Goal: Transaction & Acquisition: Purchase product/service

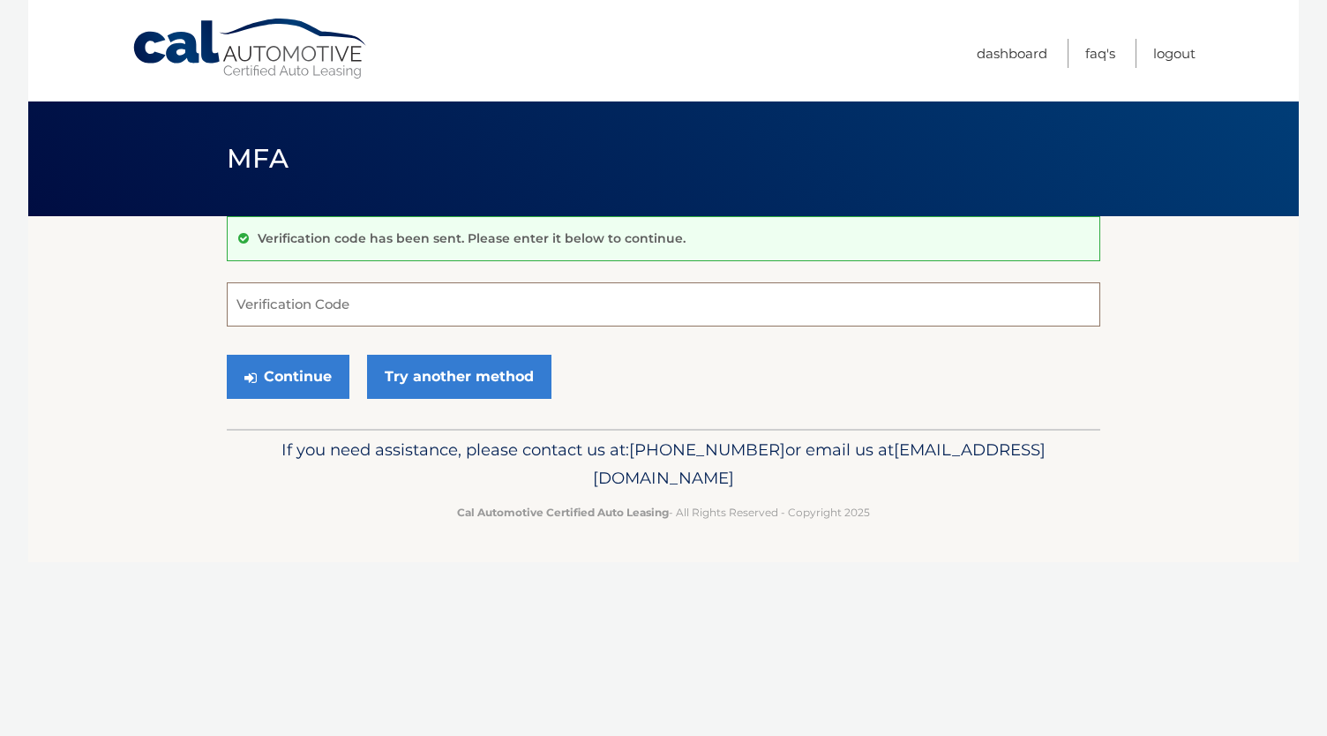
click at [265, 297] on input "Verification Code" at bounding box center [663, 304] width 873 height 44
type input "511406"
click at [315, 364] on button "Continue" at bounding box center [288, 377] width 123 height 44
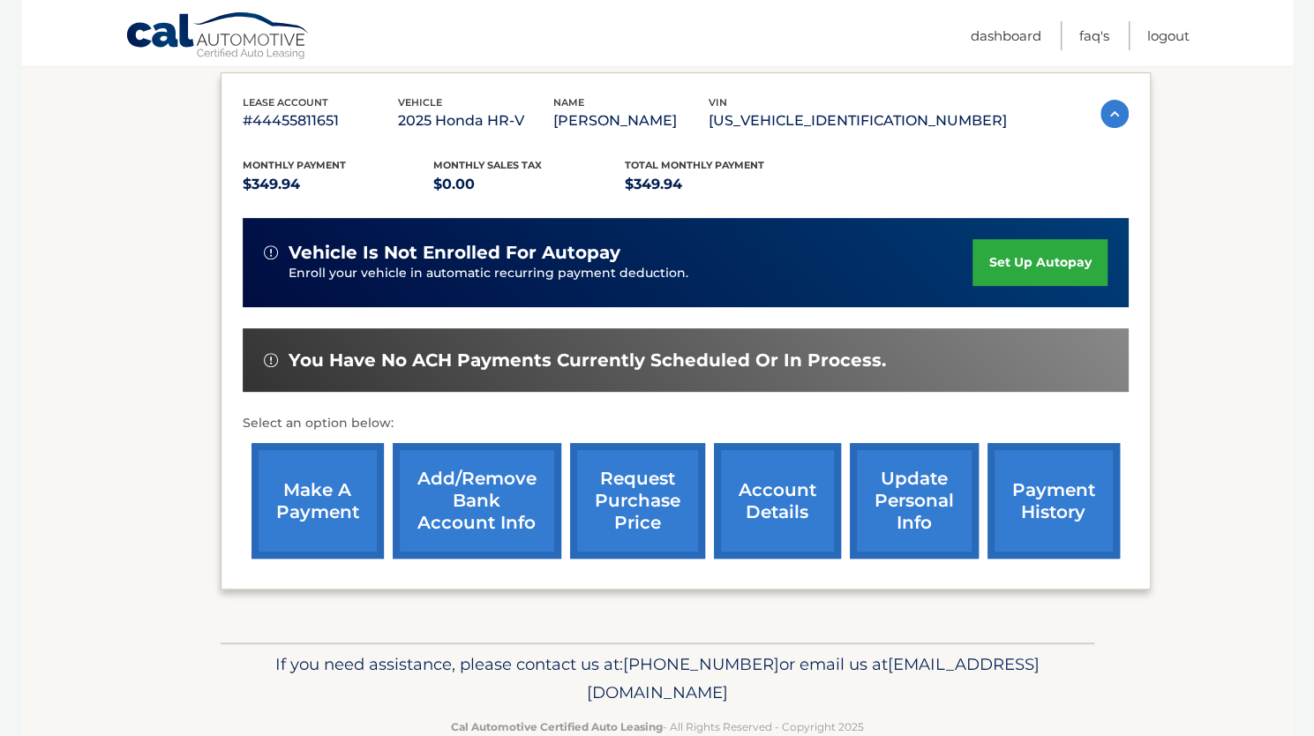
scroll to position [332, 0]
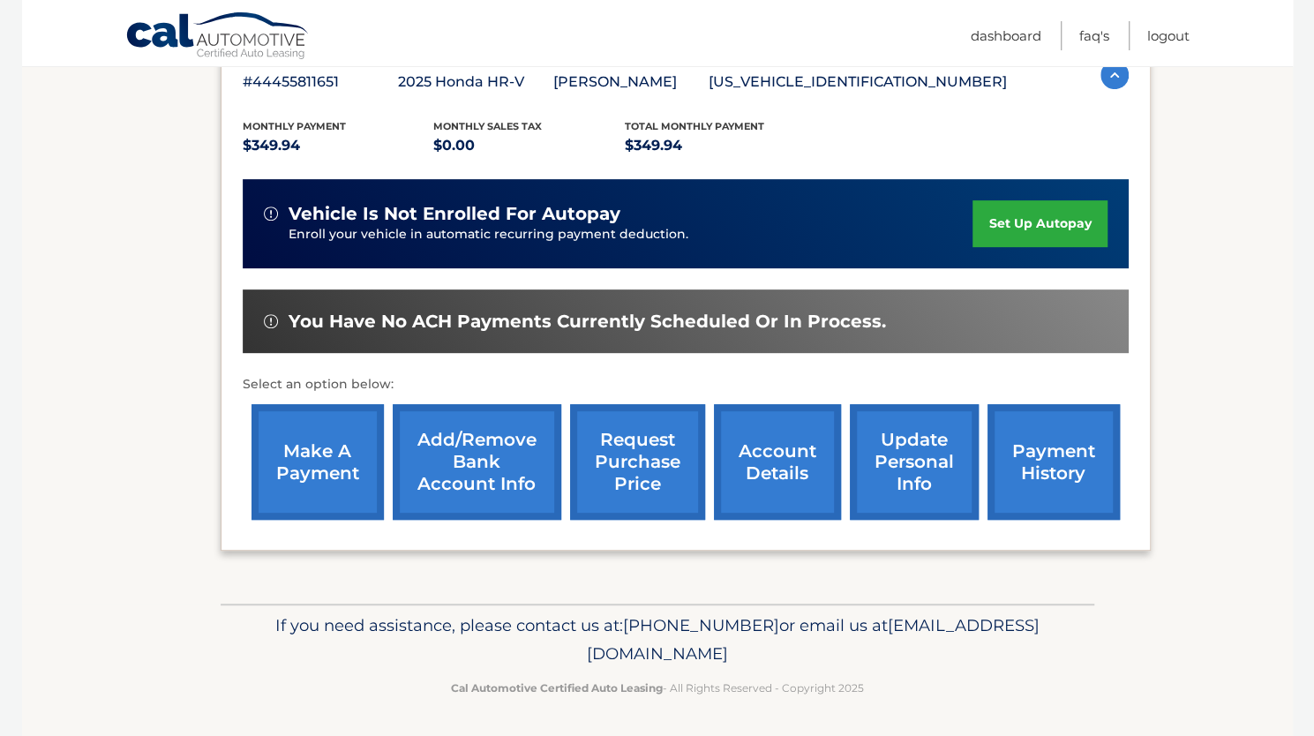
click at [326, 446] on link "make a payment" at bounding box center [317, 462] width 132 height 116
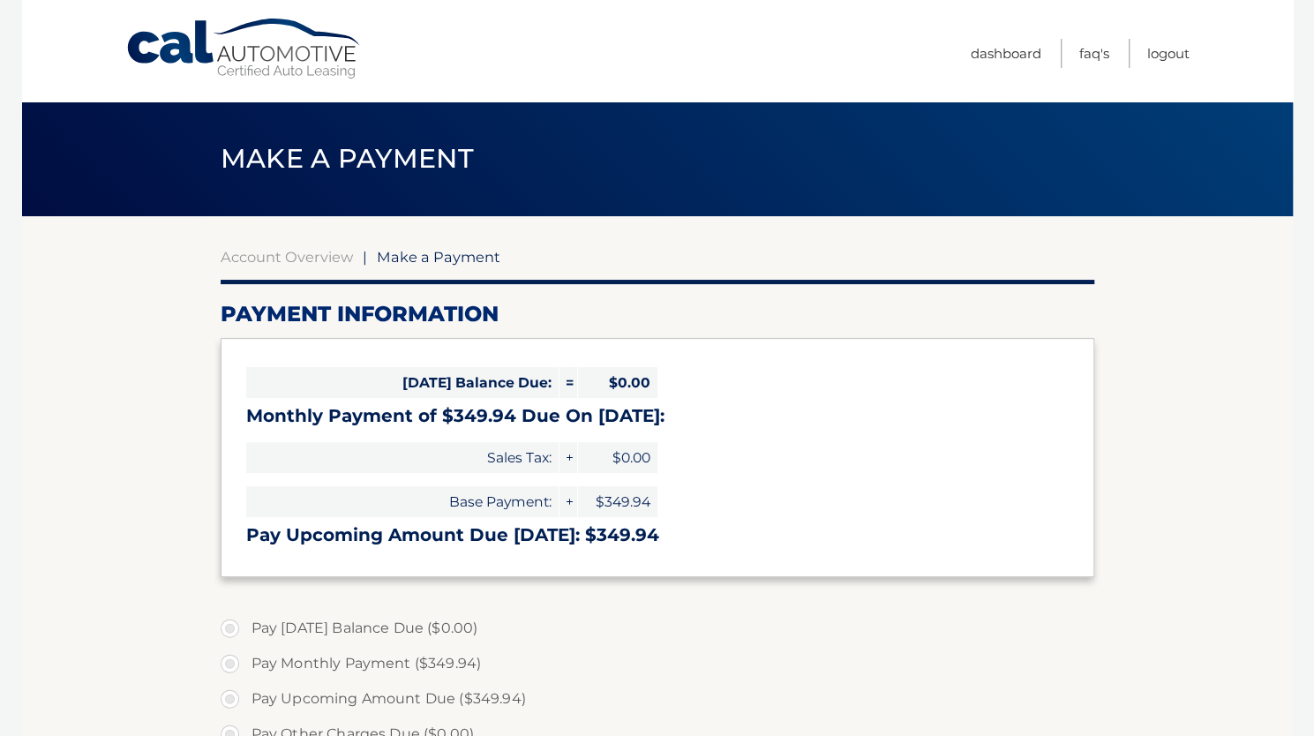
select select "Yzc5Y2M5NjQtNDU3ZS00OGI1LWE4OTUtYzlkZjYzMTM4ZmE1"
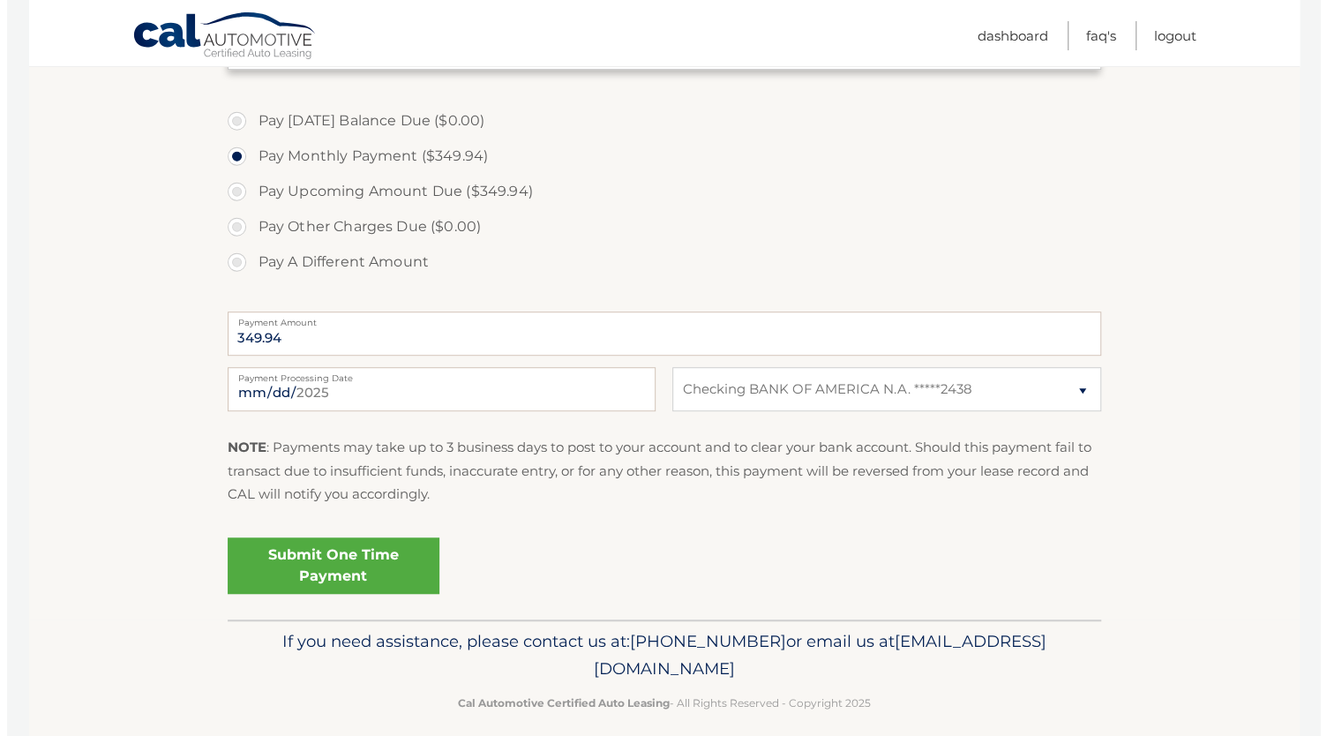
scroll to position [524, 0]
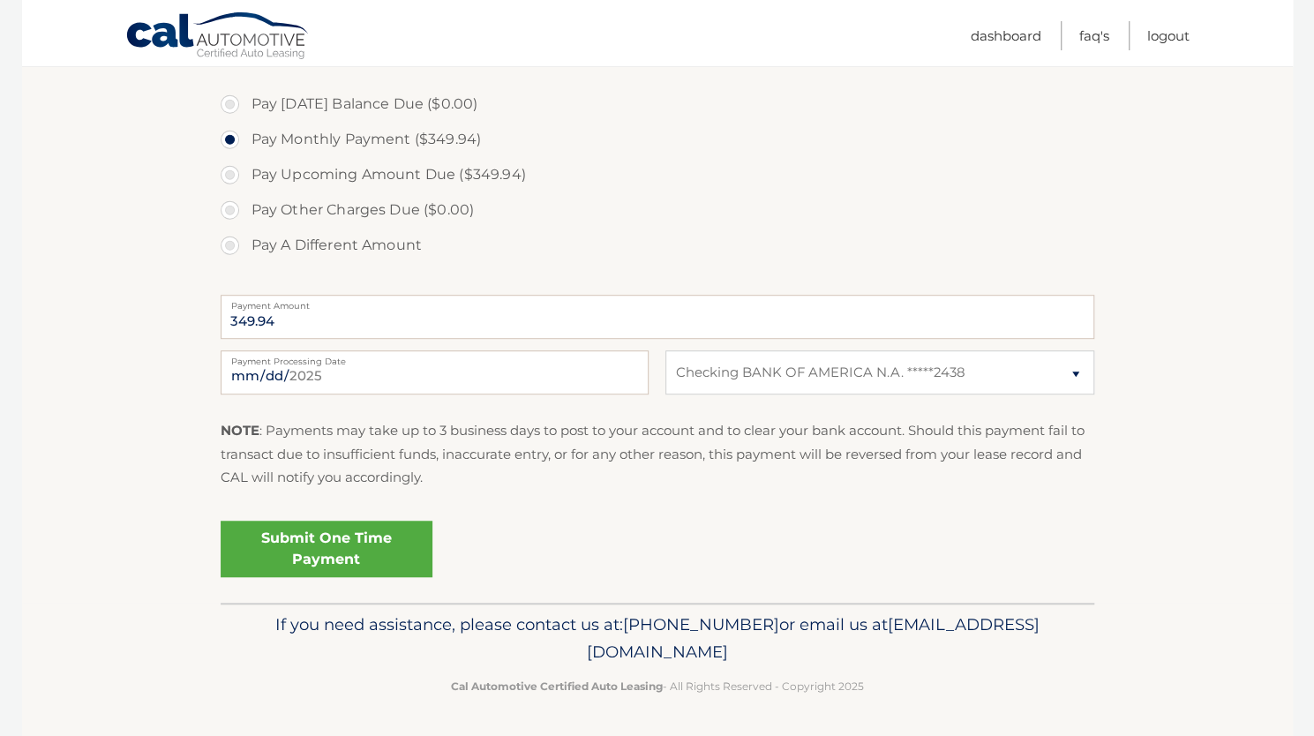
click at [362, 539] on link "Submit One Time Payment" at bounding box center [327, 548] width 212 height 56
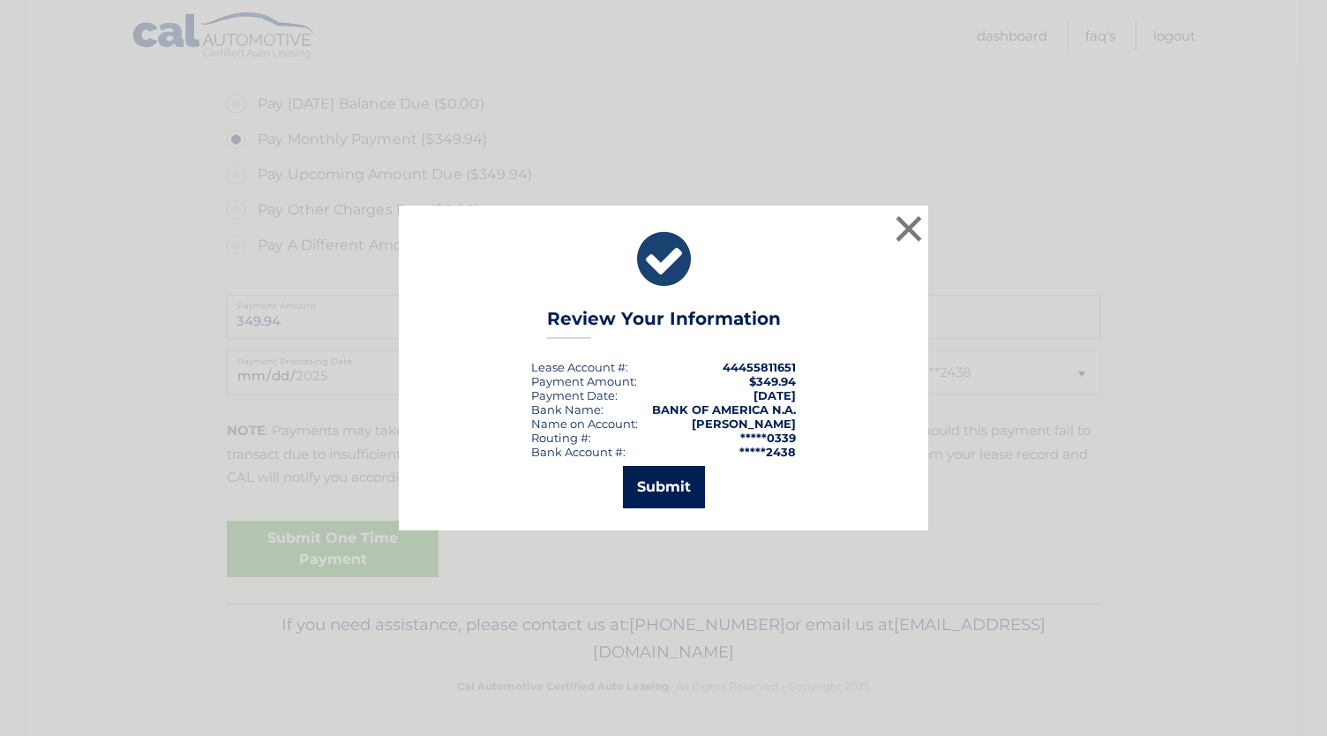
click at [664, 479] on button "Submit" at bounding box center [664, 487] width 82 height 42
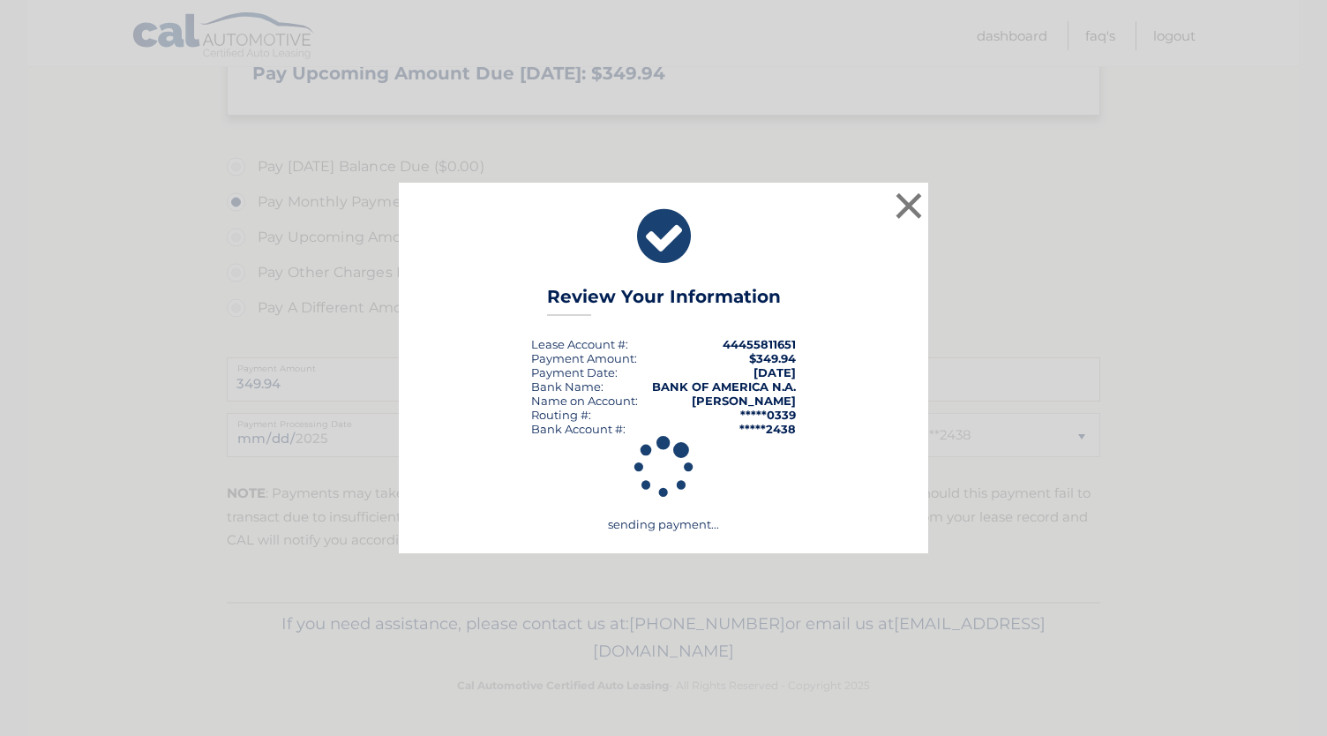
scroll to position [460, 0]
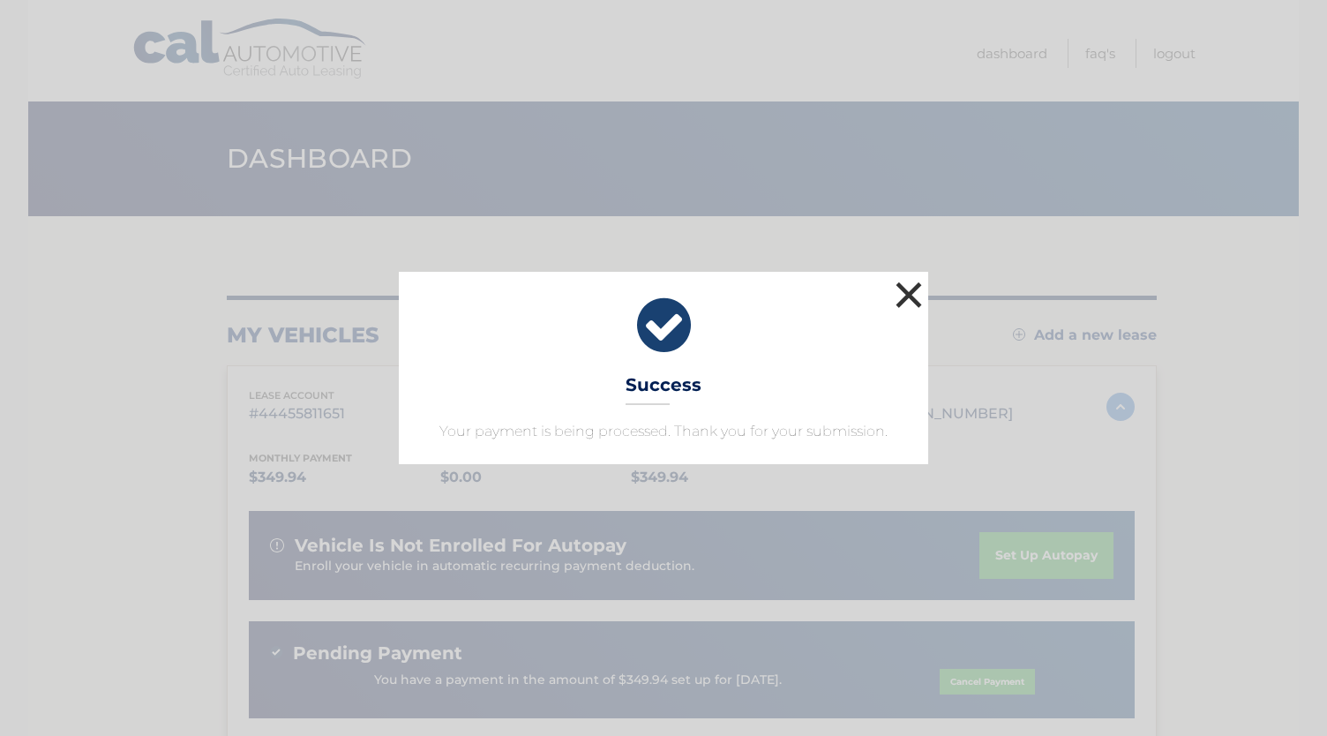
click at [916, 296] on button "×" at bounding box center [908, 294] width 35 height 35
